Goal: Task Accomplishment & Management: Use online tool/utility

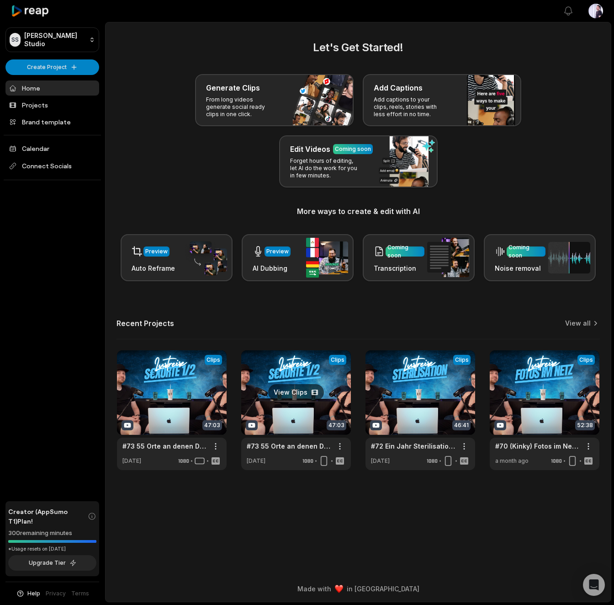
click at [312, 368] on link at bounding box center [296, 410] width 110 height 120
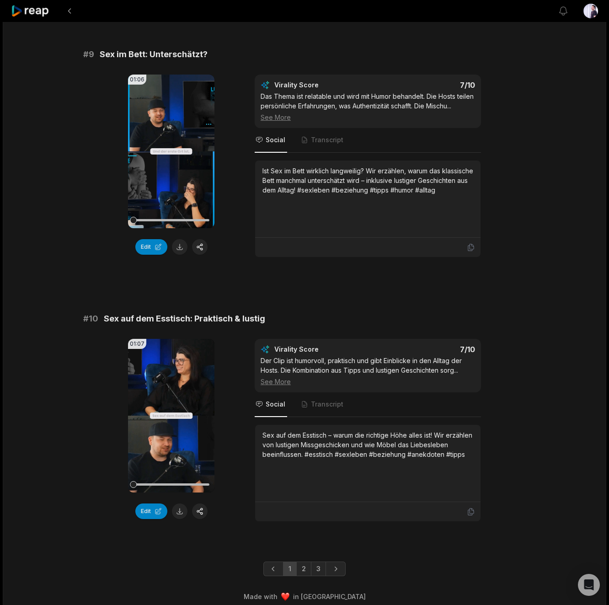
scroll to position [2191, 0]
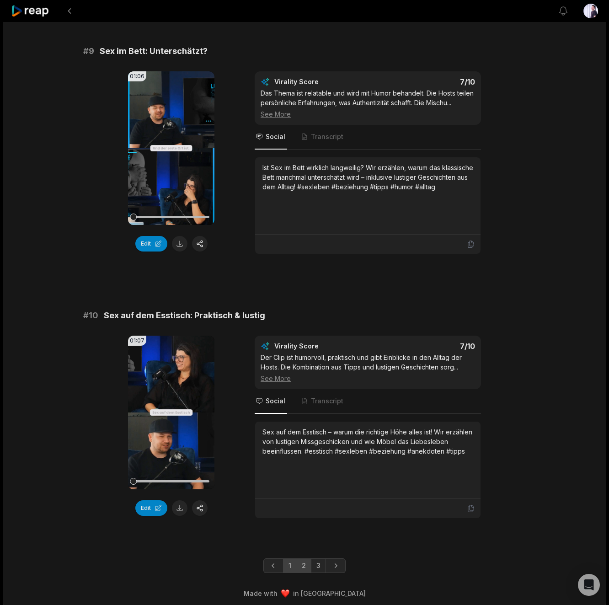
click at [305, 561] on link "2" at bounding box center [303, 565] width 15 height 15
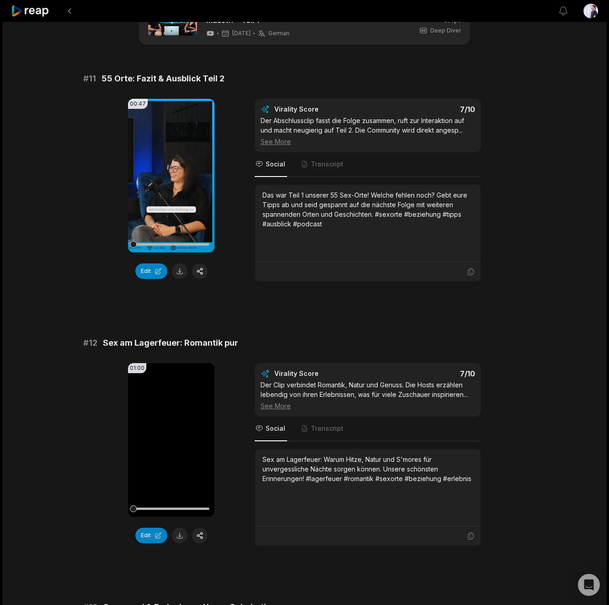
scroll to position [41, 0]
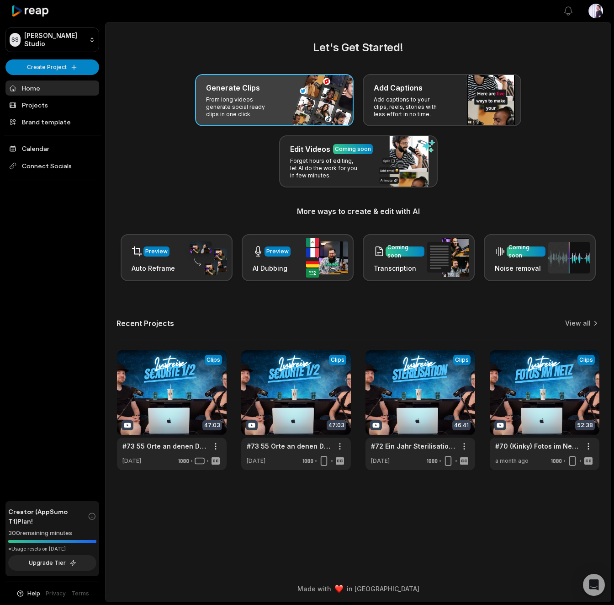
click at [244, 93] on h3 "Generate Clips" at bounding box center [233, 87] width 54 height 11
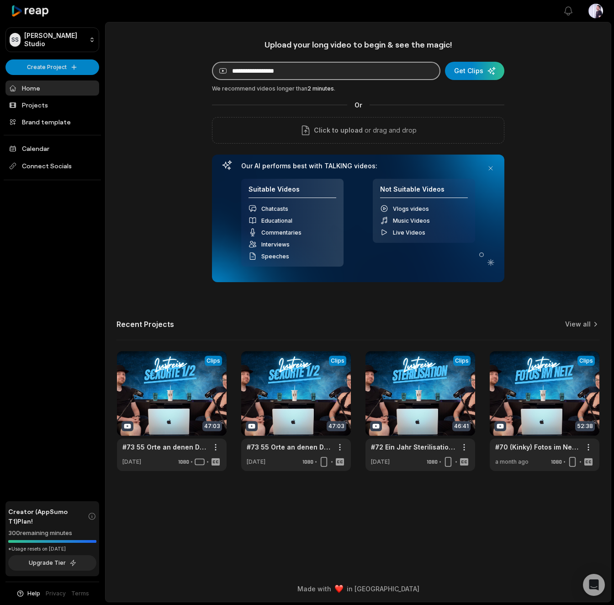
click at [269, 75] on input at bounding box center [326, 71] width 229 height 18
paste input "**********"
type input "**********"
click at [486, 73] on div "submit" at bounding box center [474, 71] width 59 height 18
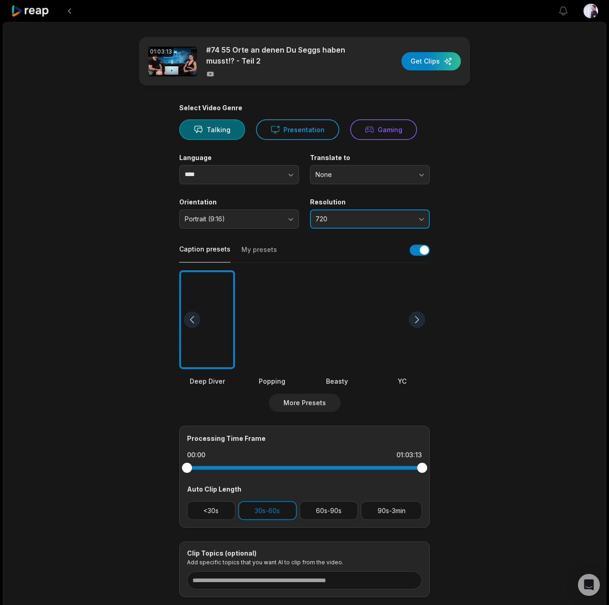
click at [366, 215] on span "720" at bounding box center [363, 219] width 96 height 8
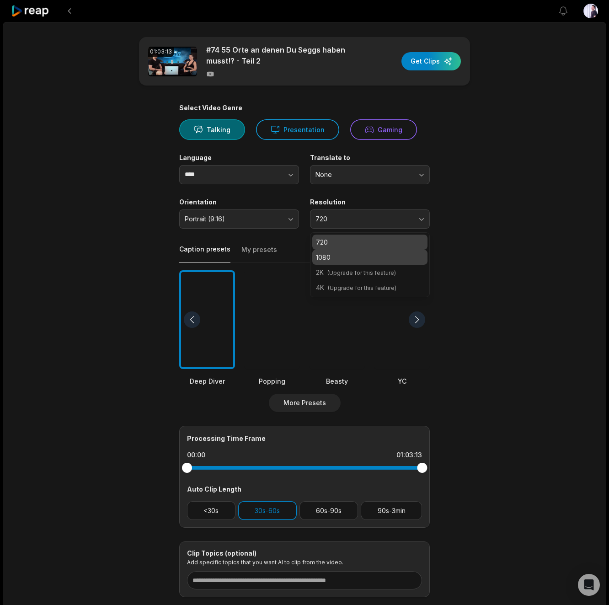
click at [357, 258] on p "1080" at bounding box center [370, 257] width 108 height 10
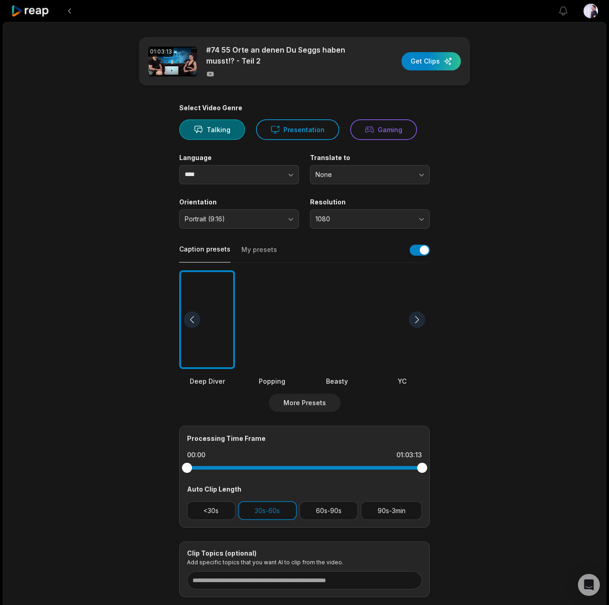
click at [451, 225] on main "01:03:13 #74 55 Orte an denen Du Seggs haben musst!? - Teil 2 Get Clips Select …" at bounding box center [304, 317] width 442 height 560
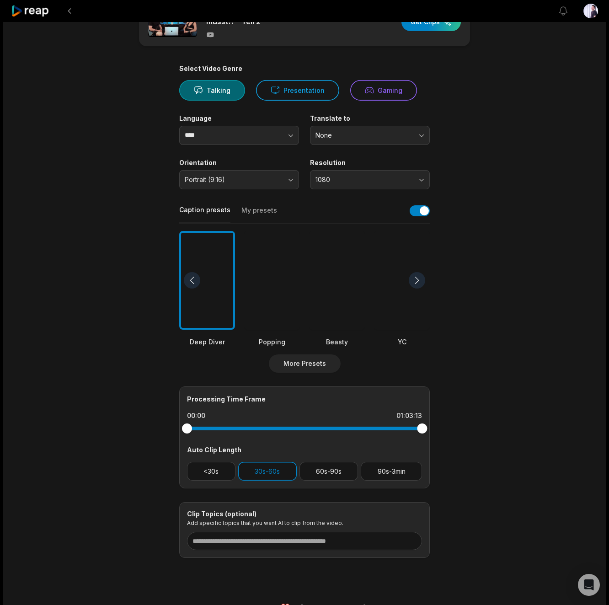
scroll to position [57, 0]
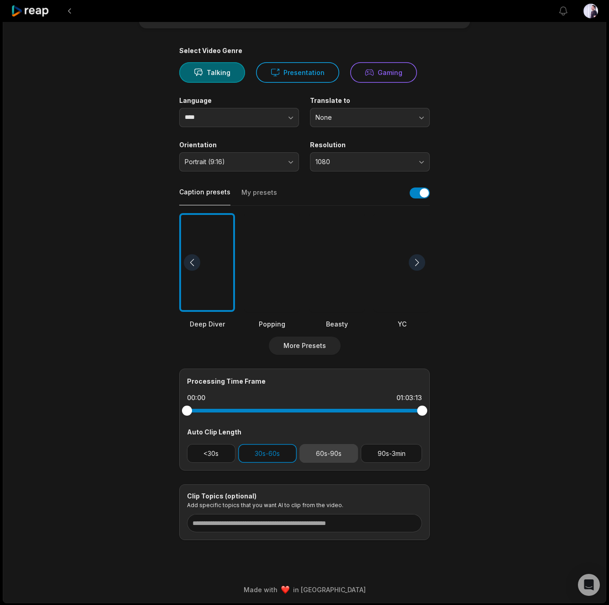
click at [326, 452] on button "60s-90s" at bounding box center [328, 453] width 59 height 19
click at [451, 397] on main "01:03:13 #74 55 Orte an denen Du Seggs haben musst!? - Teil 2 Get Clips Select …" at bounding box center [304, 260] width 442 height 560
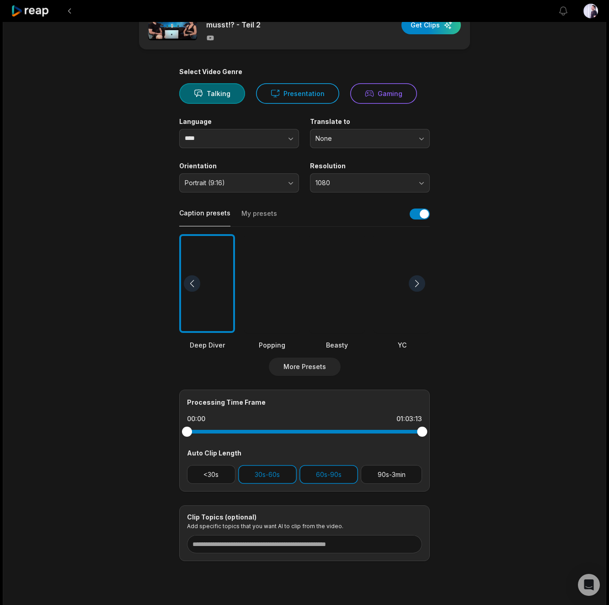
scroll to position [0, 0]
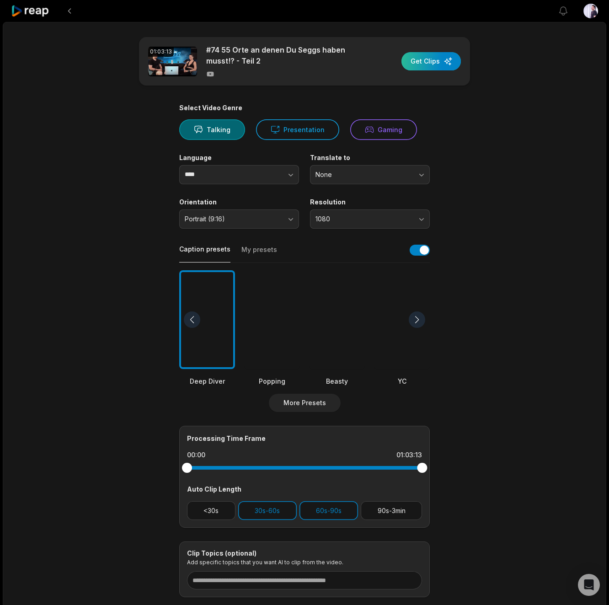
click at [426, 64] on div "button" at bounding box center [430, 61] width 59 height 18
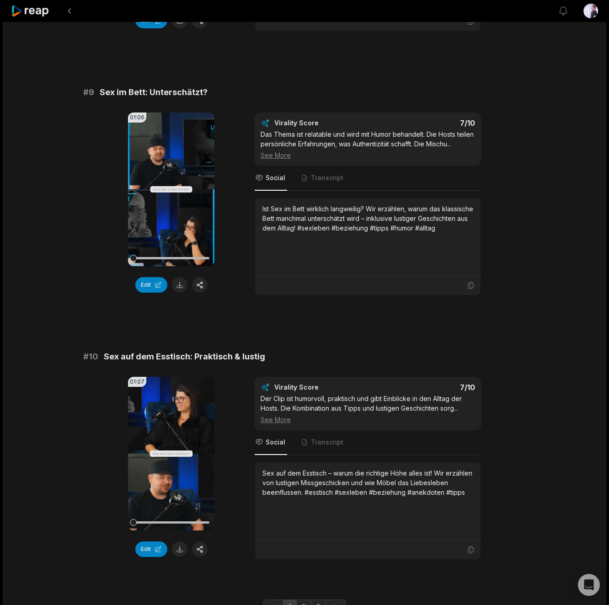
scroll to position [2191, 0]
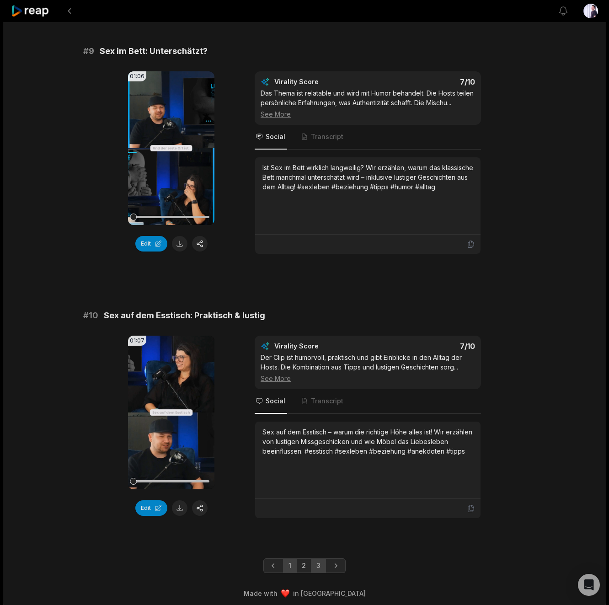
click at [324, 562] on link "3" at bounding box center [318, 565] width 15 height 15
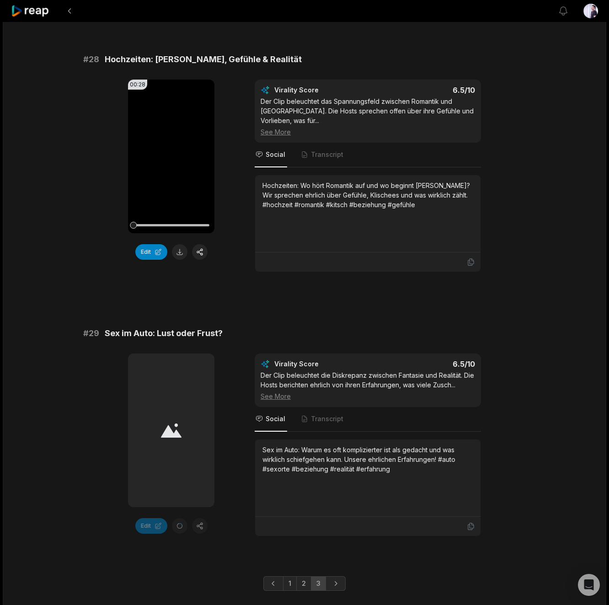
scroll to position [1937, 0]
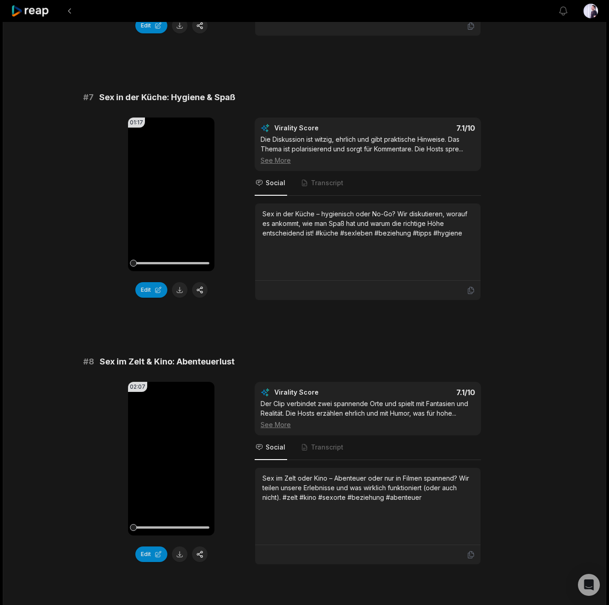
scroll to position [1998, 0]
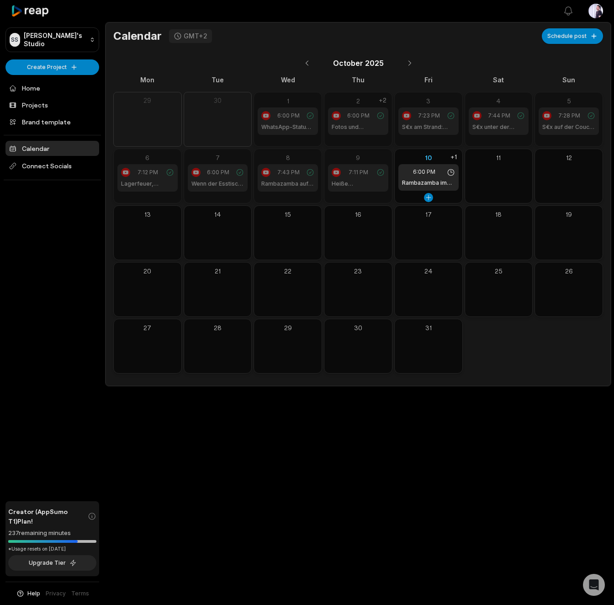
click at [427, 179] on h1 "Rambazamba im Auto: Lust oder Frust?" at bounding box center [428, 183] width 53 height 8
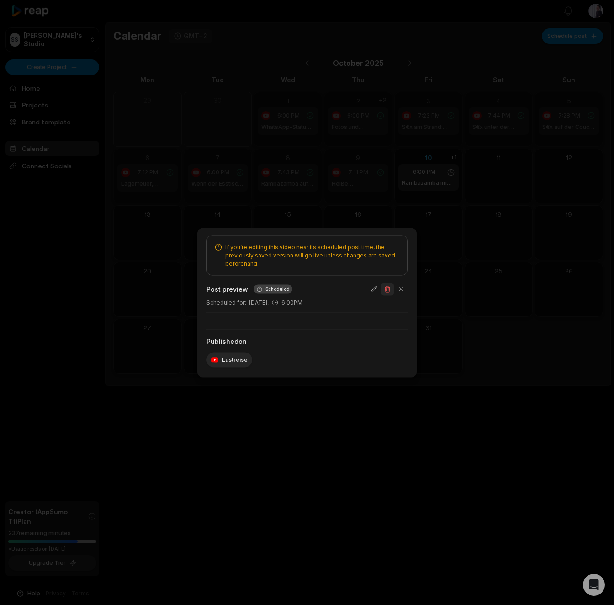
click at [387, 287] on button "button" at bounding box center [387, 288] width 13 height 13
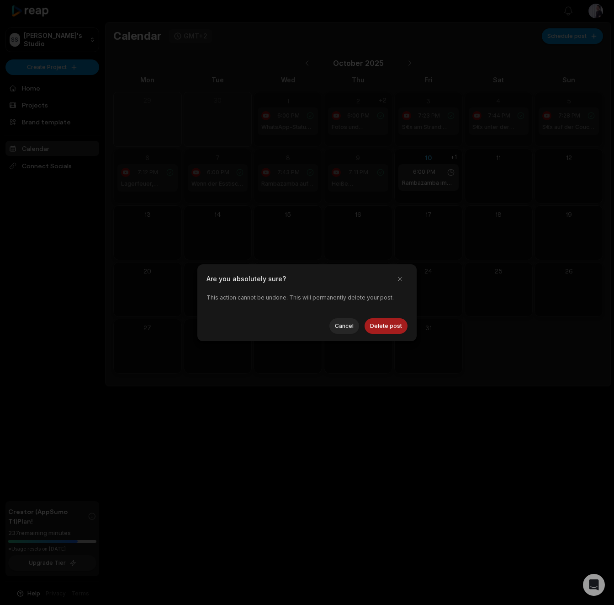
click at [384, 330] on button "Delete post" at bounding box center [386, 326] width 43 height 16
